Goal: Task Accomplishment & Management: Manage account settings

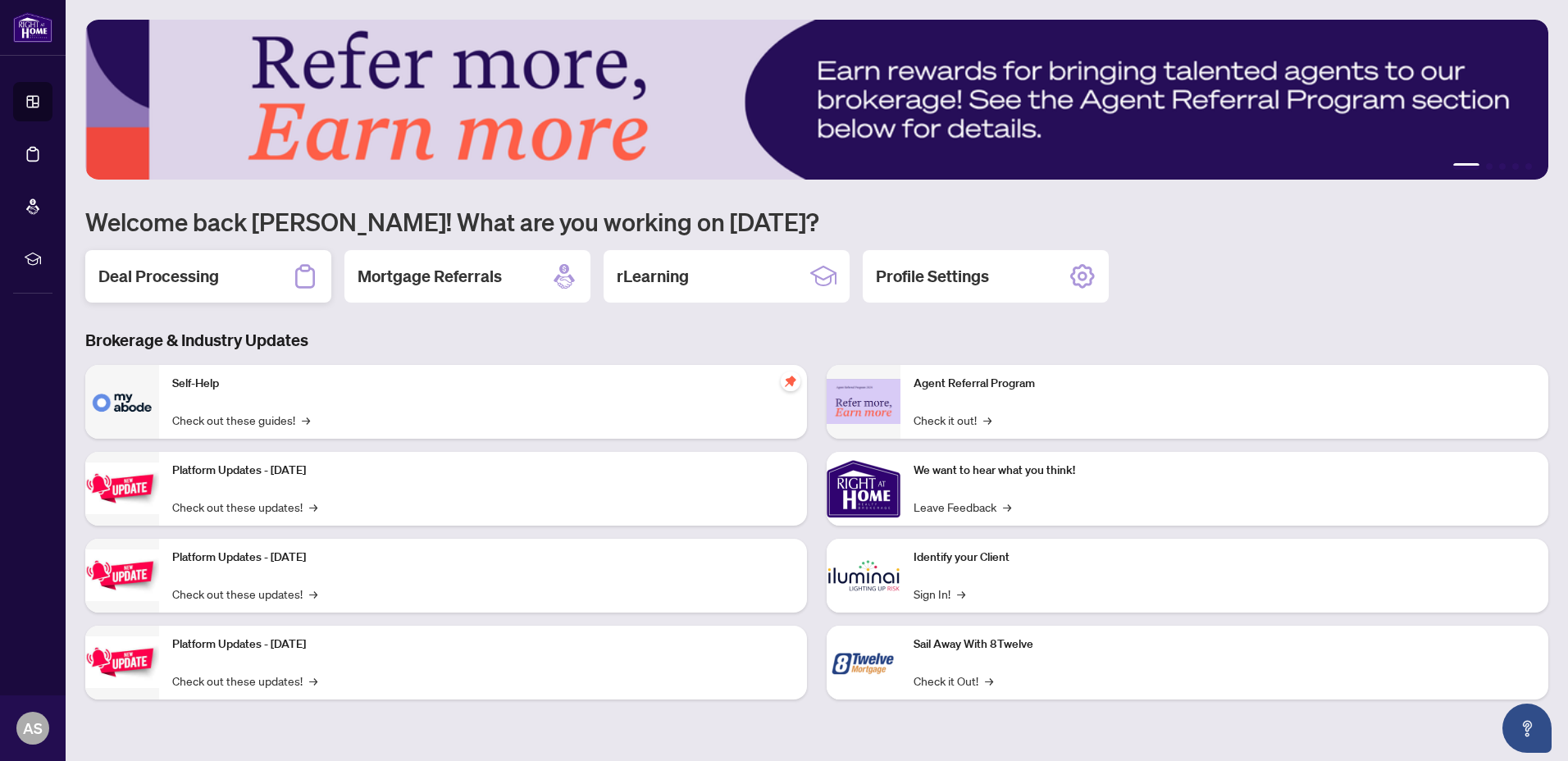
click at [148, 275] on h2 "Deal Processing" at bounding box center [158, 276] width 121 height 23
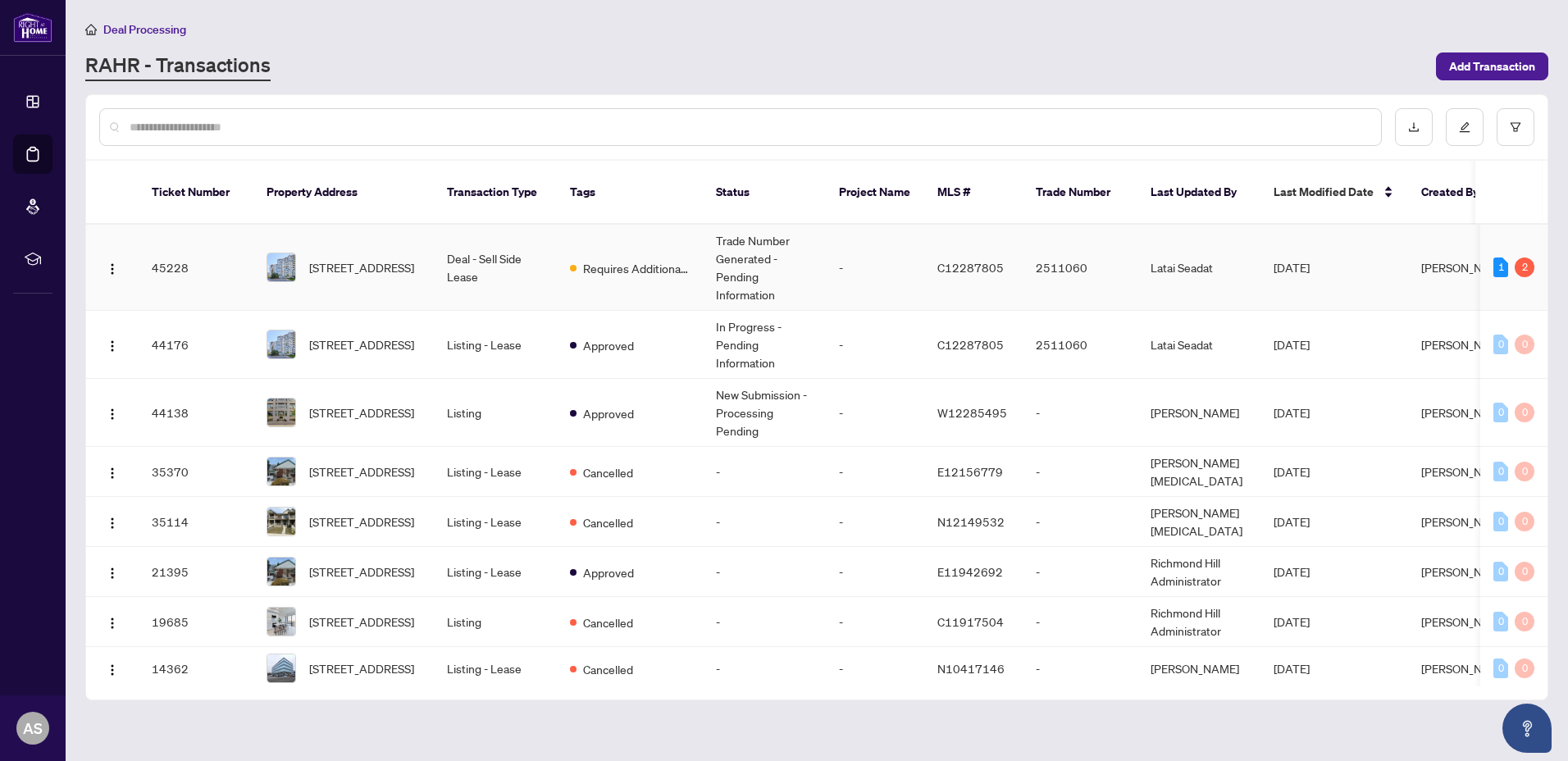
click at [730, 246] on td "Trade Number Generated - Pending Information" at bounding box center [764, 268] width 123 height 86
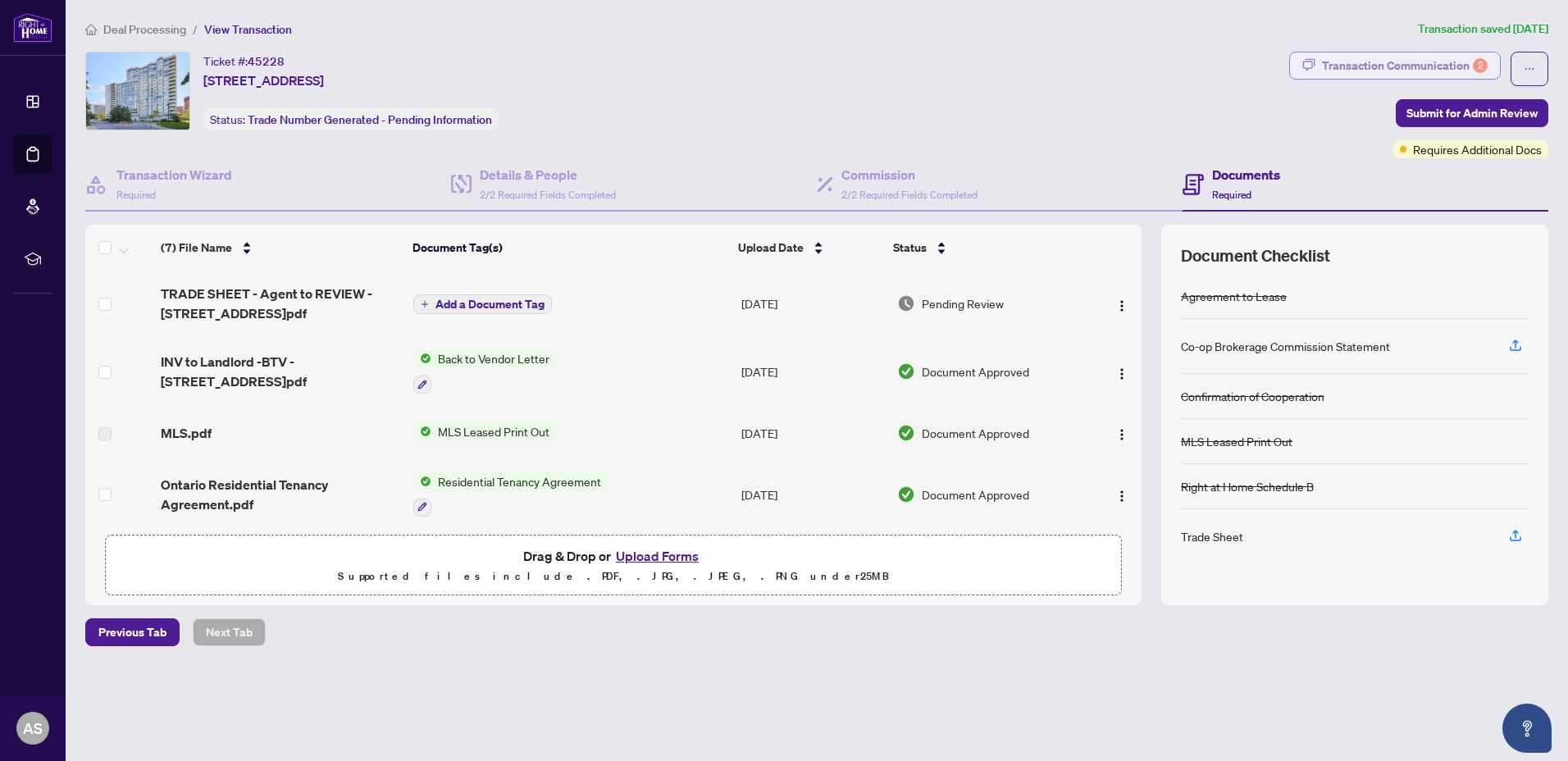
click at [1401, 63] on div "Transaction Communication 2" at bounding box center [1405, 65] width 166 height 27
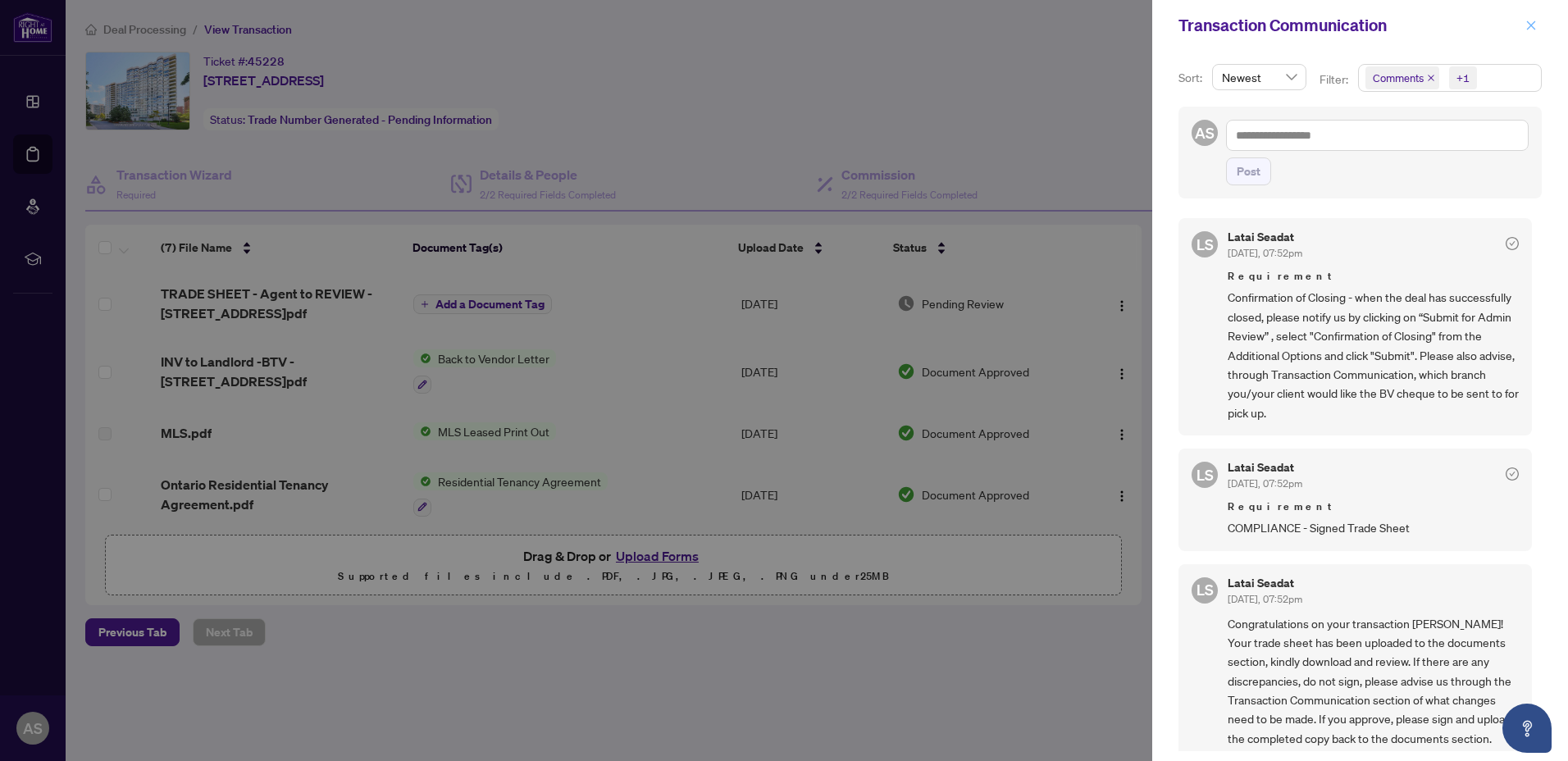
click at [1532, 28] on icon "close" at bounding box center [1531, 25] width 11 height 11
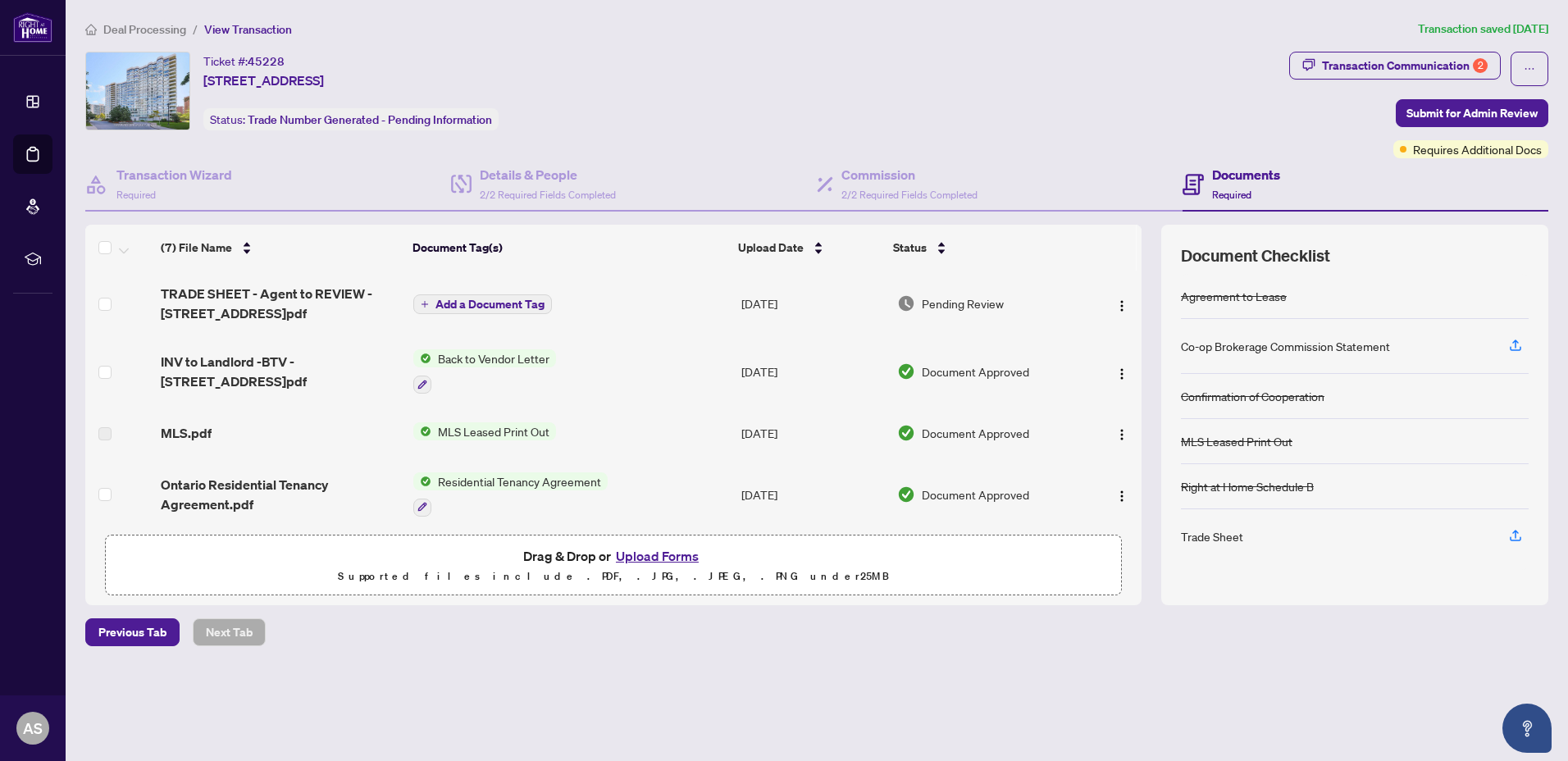
click at [485, 359] on span "Back to Vendor Letter" at bounding box center [494, 358] width 124 height 18
click at [417, 382] on button "button" at bounding box center [423, 385] width 18 height 18
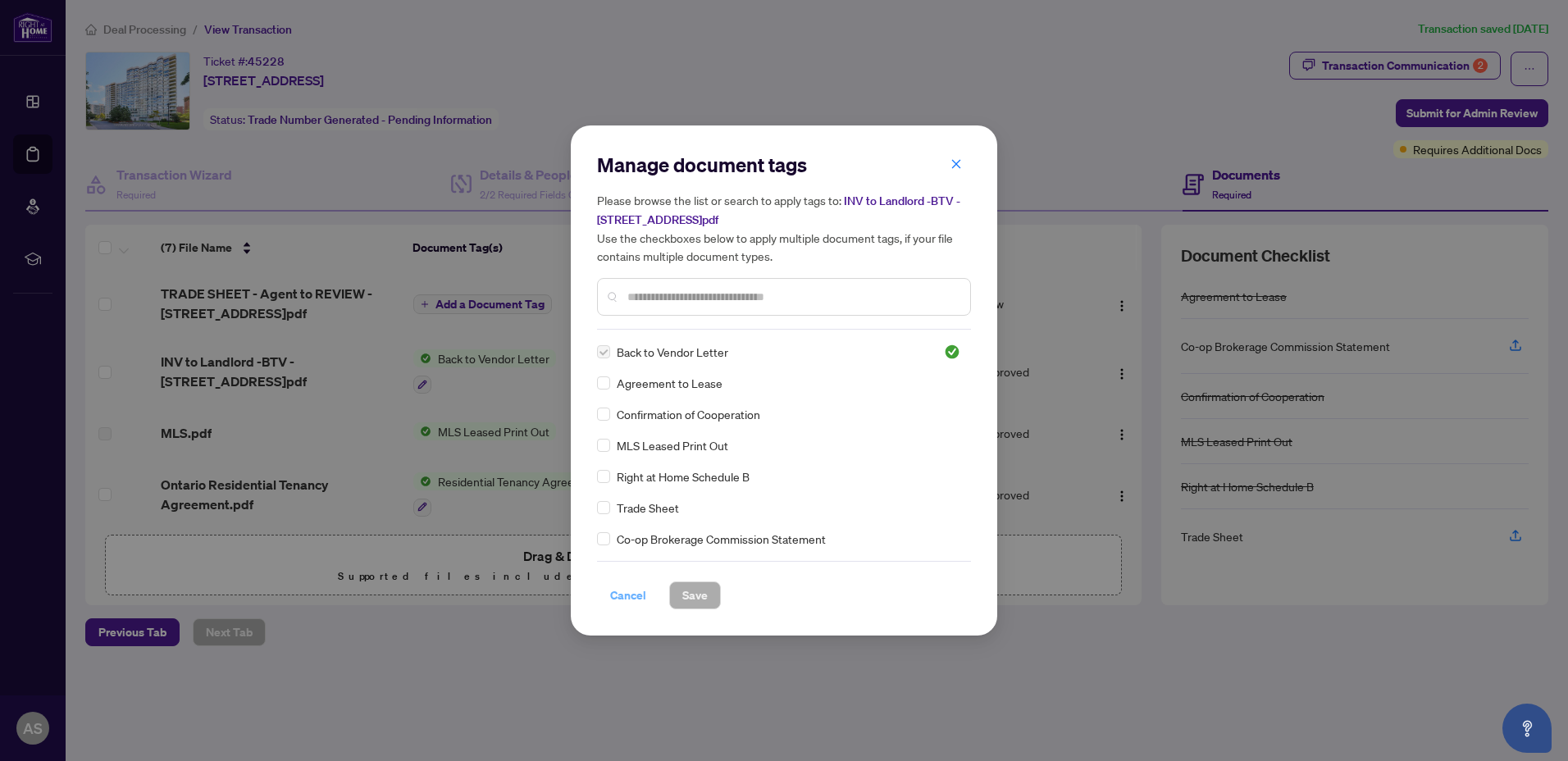
click at [626, 592] on span "Cancel" at bounding box center [628, 594] width 36 height 27
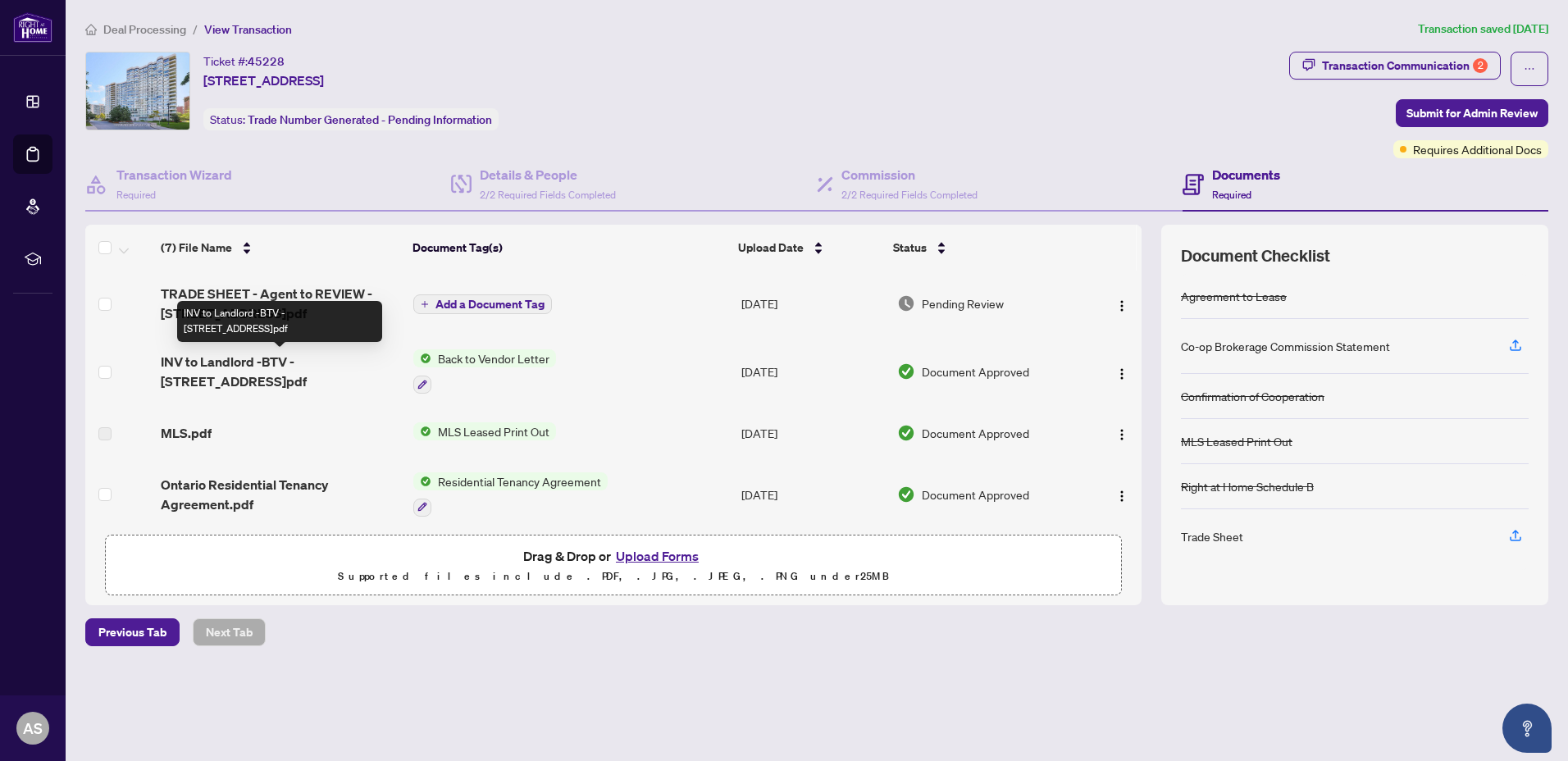
click at [197, 360] on span "INV to Landlord -BTV - [STREET_ADDRESS]pdf" at bounding box center [281, 371] width 239 height 40
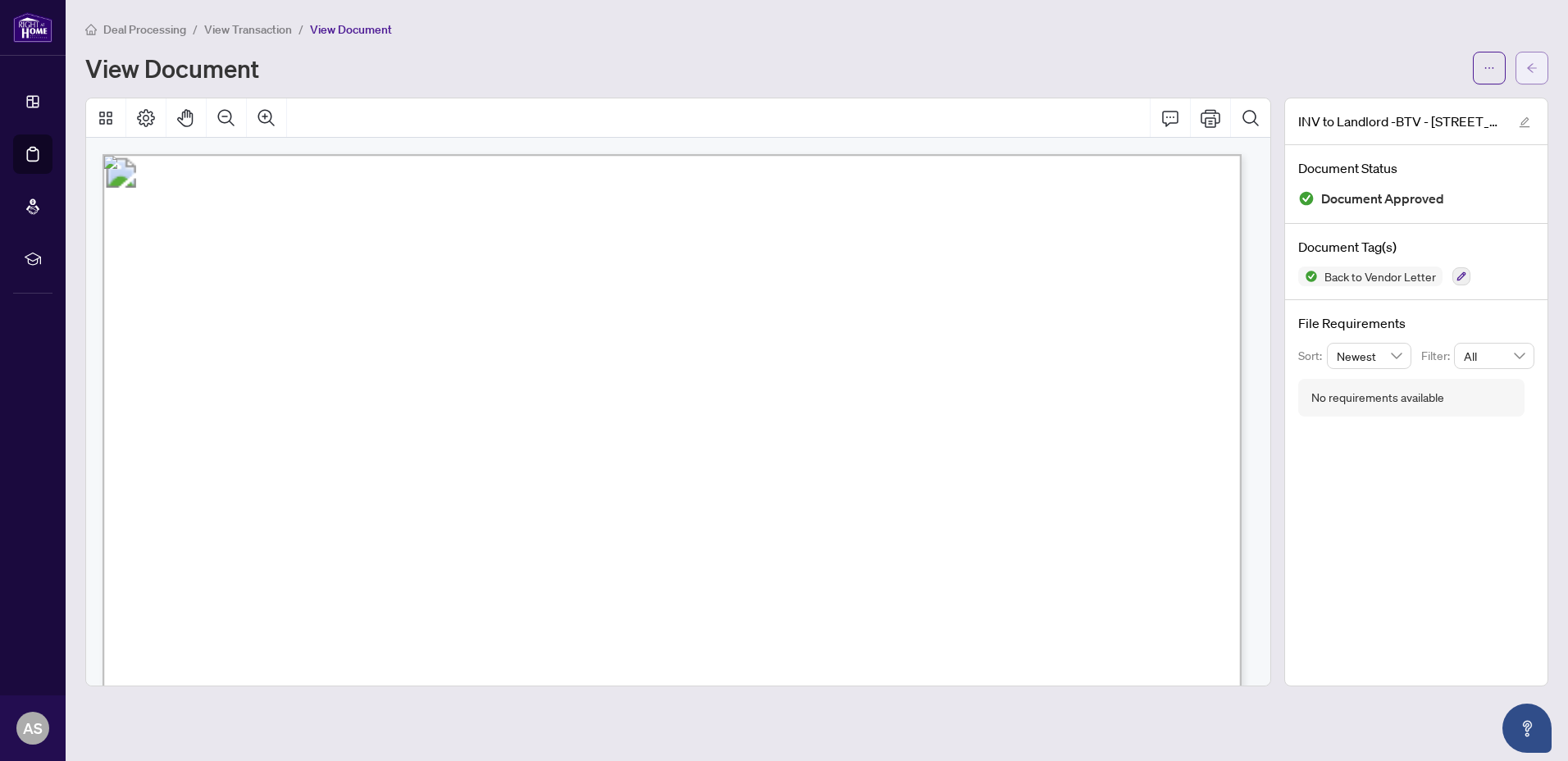
click at [1536, 66] on icon "arrow-left" at bounding box center [1532, 68] width 11 height 11
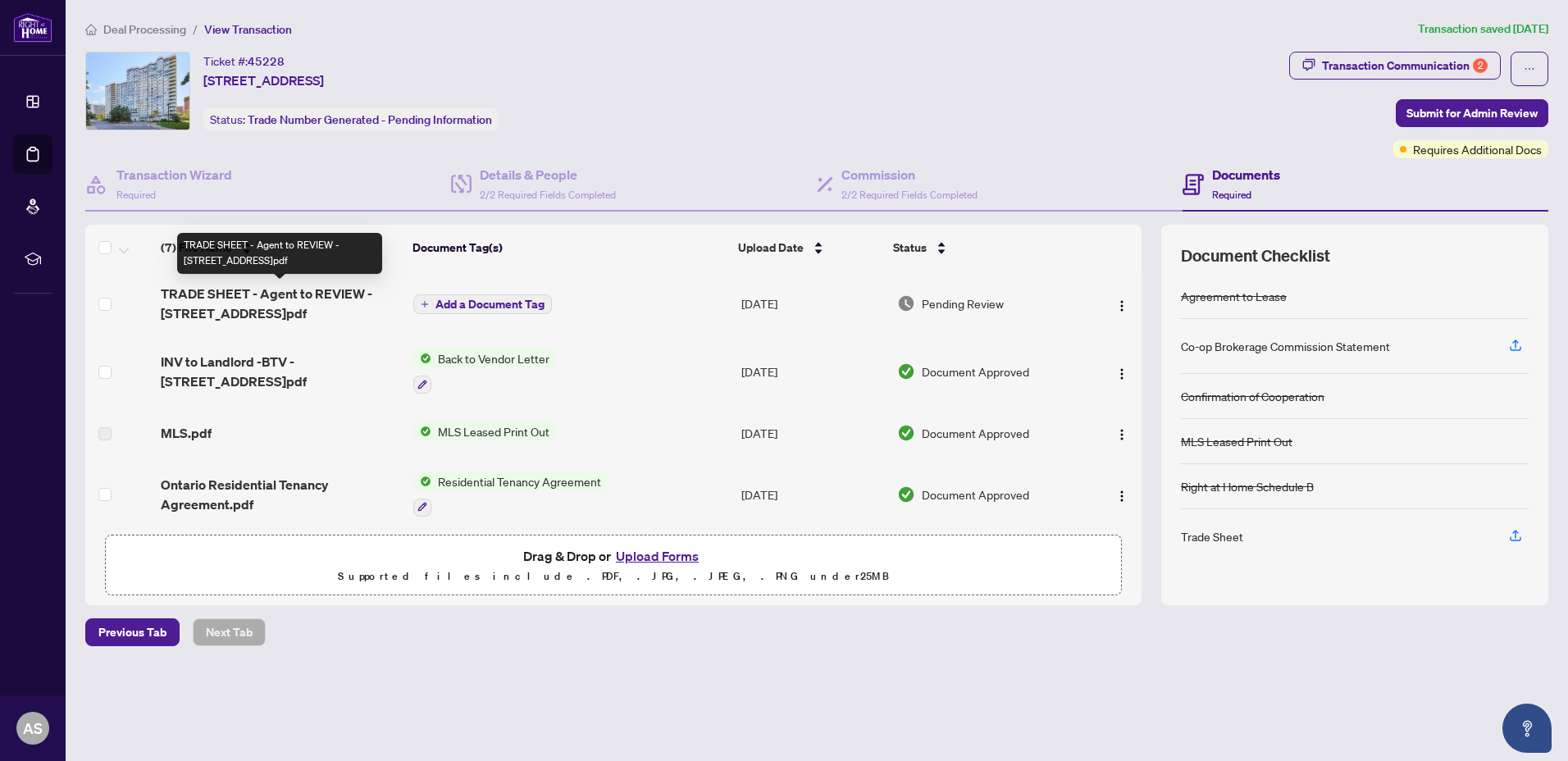
click at [259, 296] on span "TRADE SHEET - Agent to REVIEW - [STREET_ADDRESS]pdf" at bounding box center [281, 303] width 239 height 40
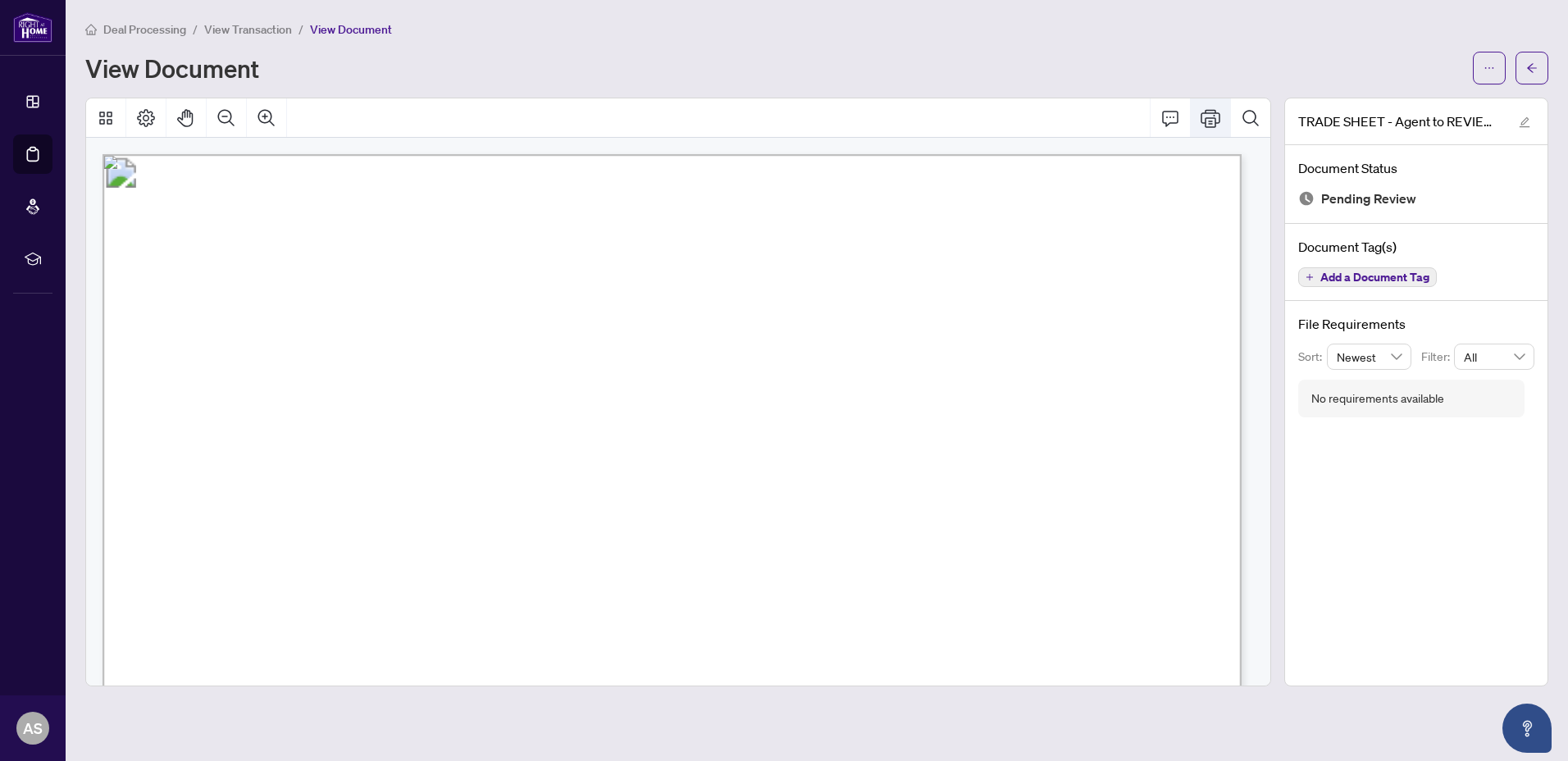
click at [1211, 116] on icon "Print" at bounding box center [1210, 118] width 19 height 19
